Goal: Find contact information: Find contact information

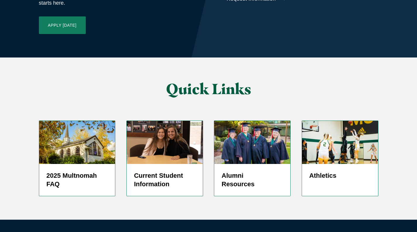
scroll to position [1428, 0]
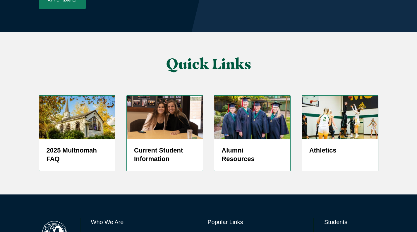
click at [221, 231] on link "Directory" at bounding box center [217, 235] width 19 height 8
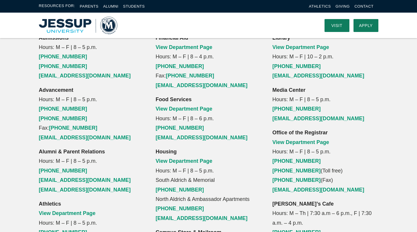
scroll to position [410, 0]
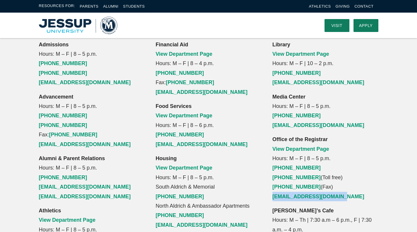
drag, startPoint x: 346, startPoint y: 157, endPoint x: 273, endPoint y: 161, distance: 73.3
click at [273, 161] on p "Office of the Registrar View Department Page Hours: M – F | 8 – 5 p.m. (503) 25…" at bounding box center [326, 167] width 106 height 66
copy link "registrar@multnomah.edu"
